Goal: Check status: Check status

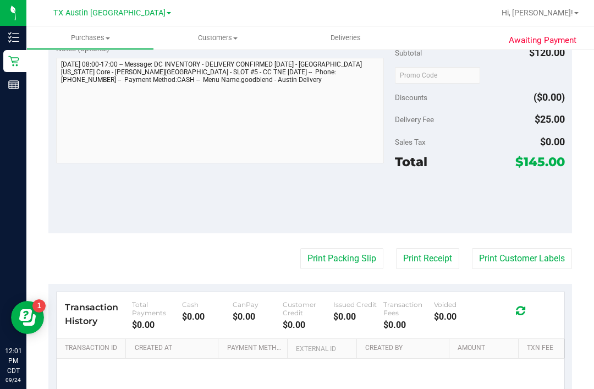
scroll to position [344, 0]
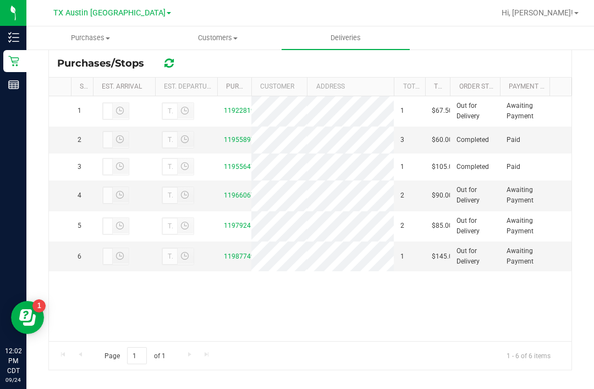
scroll to position [207, 0]
click at [238, 261] on link "11987749" at bounding box center [239, 257] width 31 height 8
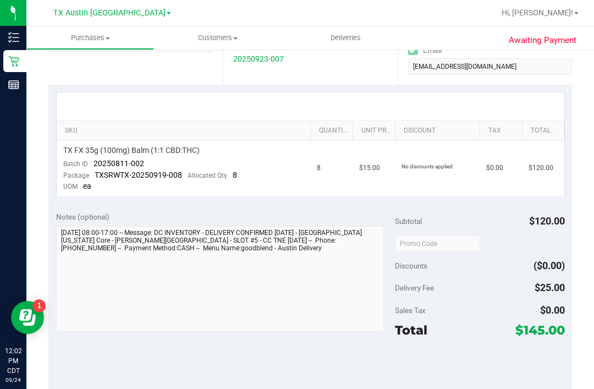
scroll to position [120, 0]
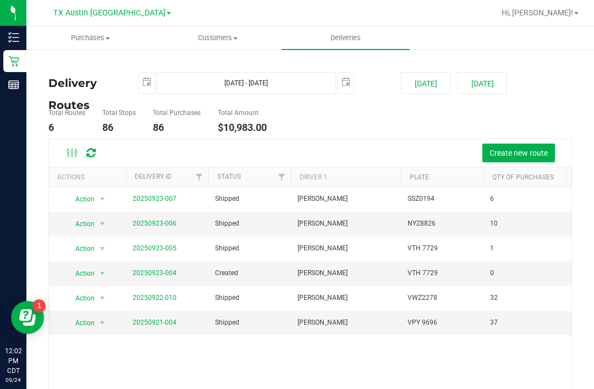
click at [161, 190] on td "20250923-007" at bounding box center [167, 199] width 83 height 25
click at [153, 195] on link "20250923-007" at bounding box center [155, 199] width 44 height 8
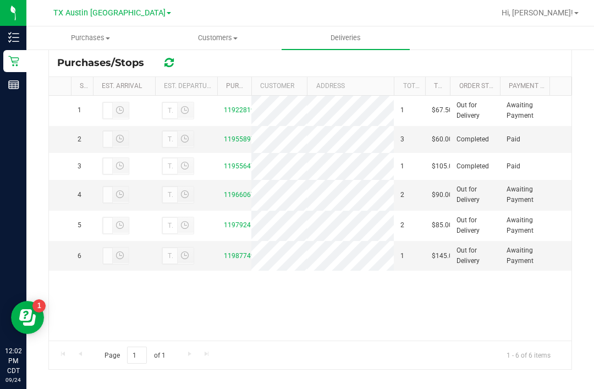
scroll to position [207, 0]
click at [243, 230] on link "11979245" at bounding box center [239, 226] width 31 height 8
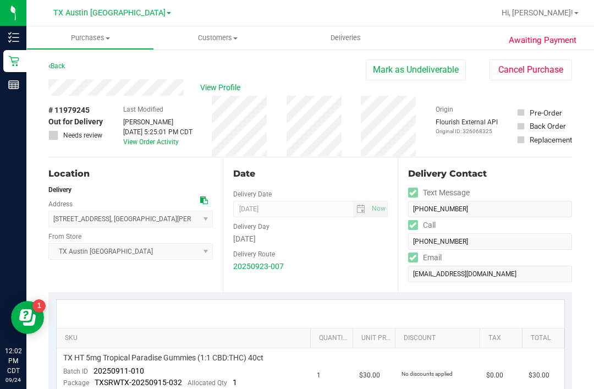
click at [222, 79] on div "View Profile" at bounding box center [206, 87] width 317 height 17
click at [226, 85] on span "View Profile" at bounding box center [222, 88] width 44 height 12
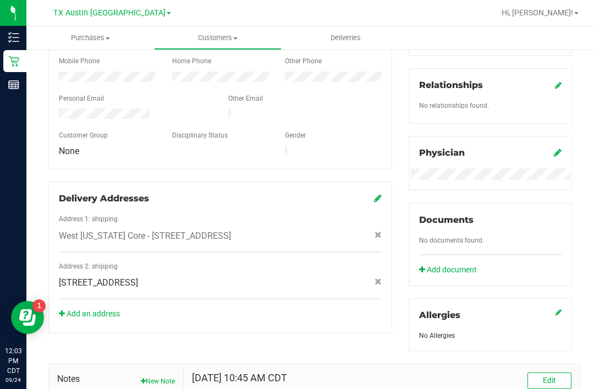
scroll to position [261, 0]
